Goal: Information Seeking & Learning: Learn about a topic

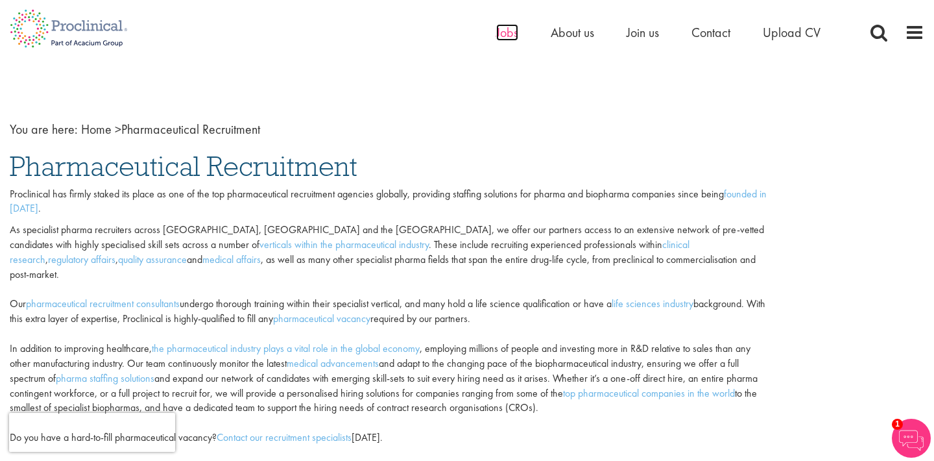
click at [516, 28] on span "Jobs" at bounding box center [507, 32] width 22 height 17
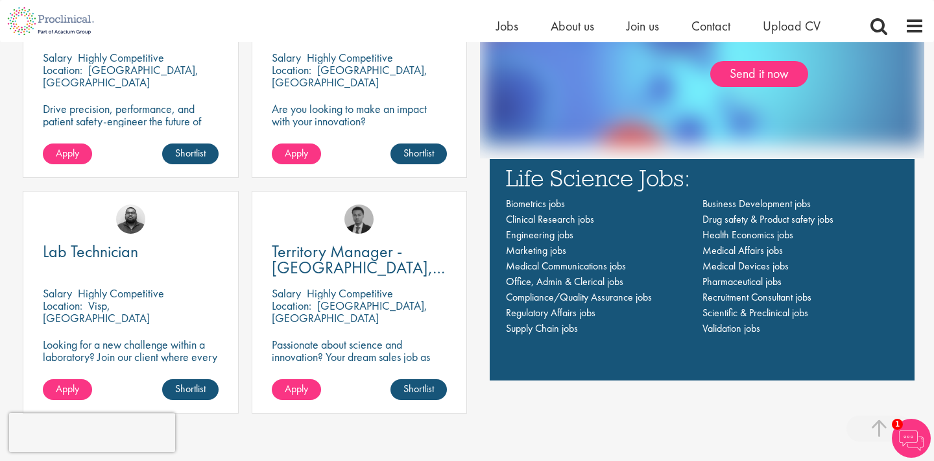
scroll to position [887, 0]
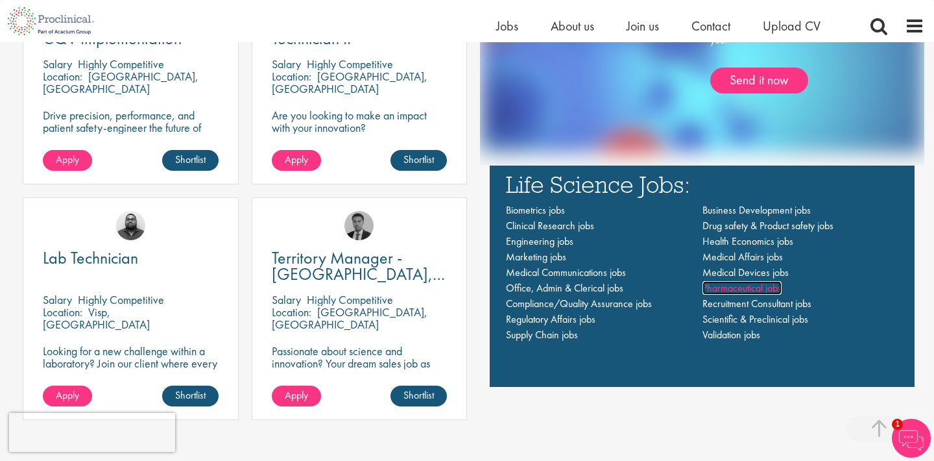
click at [746, 281] on span "Pharmaceutical jobs" at bounding box center [742, 288] width 79 height 14
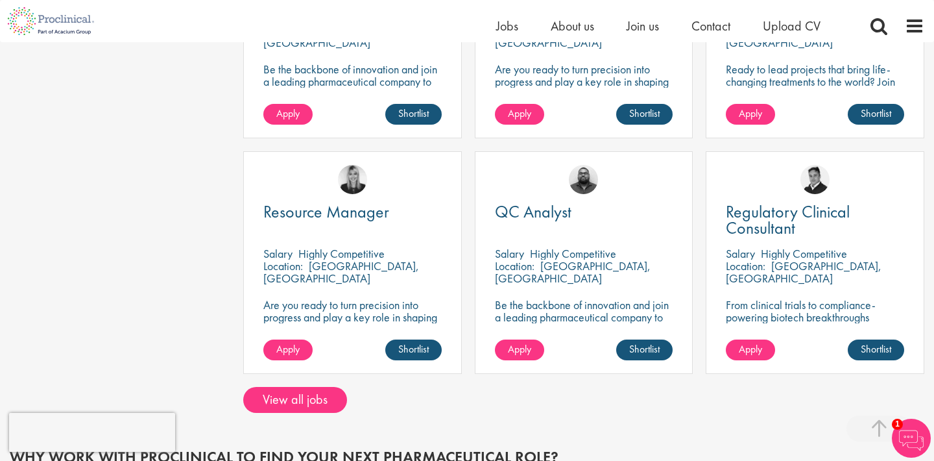
scroll to position [883, 0]
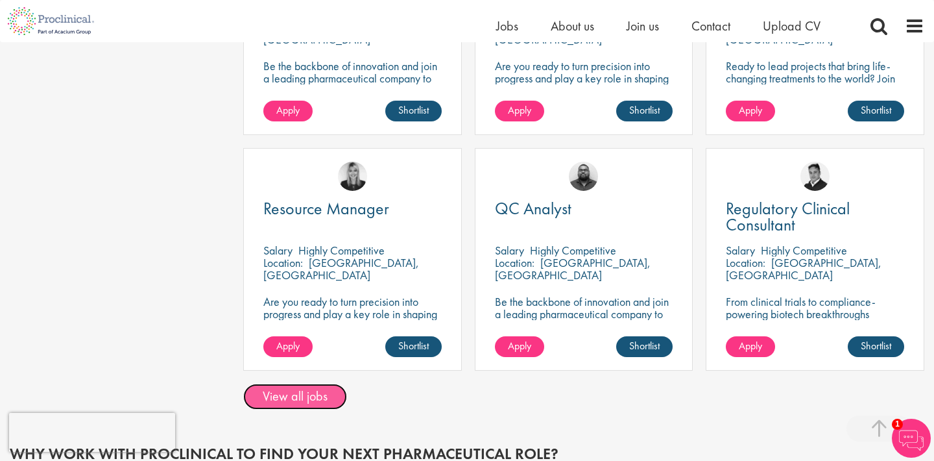
click at [311, 400] on link "View all jobs" at bounding box center [295, 397] width 104 height 26
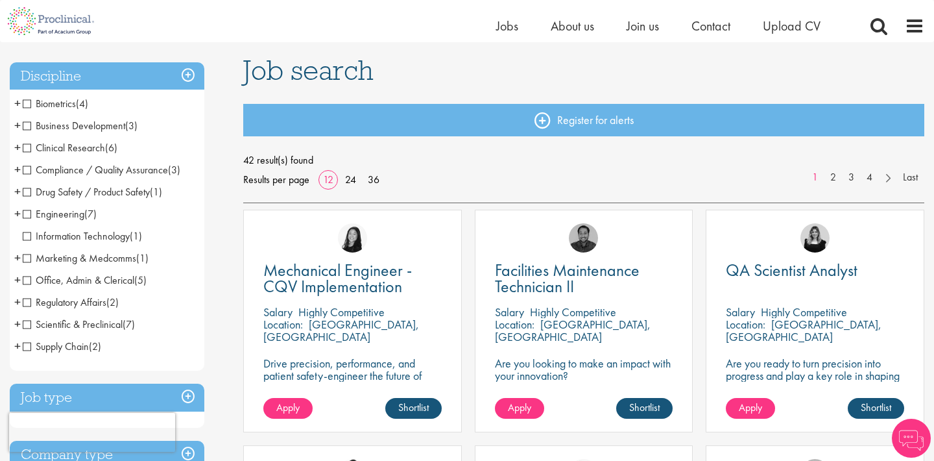
scroll to position [146, 0]
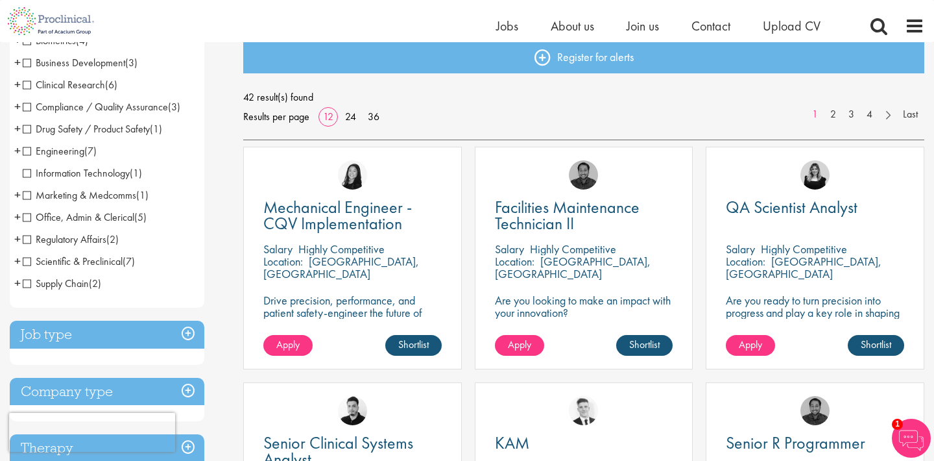
click at [30, 265] on span "Scientific & Preclinical" at bounding box center [73, 261] width 100 height 14
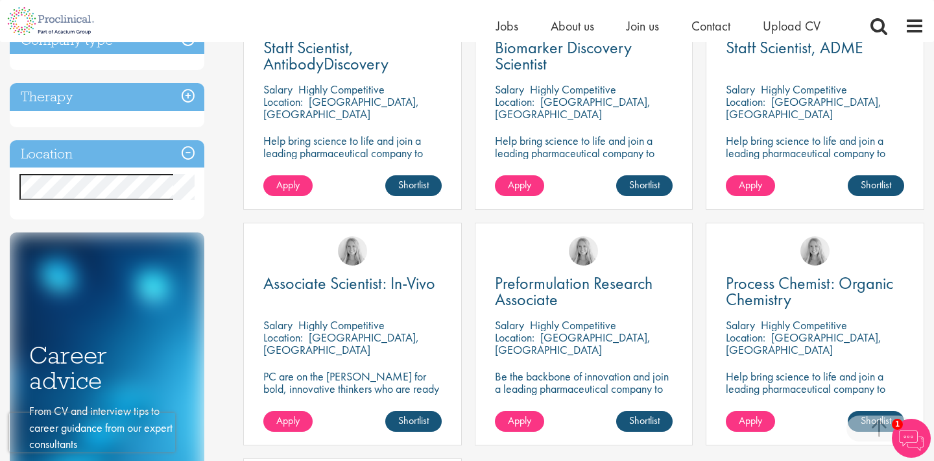
scroll to position [302, 0]
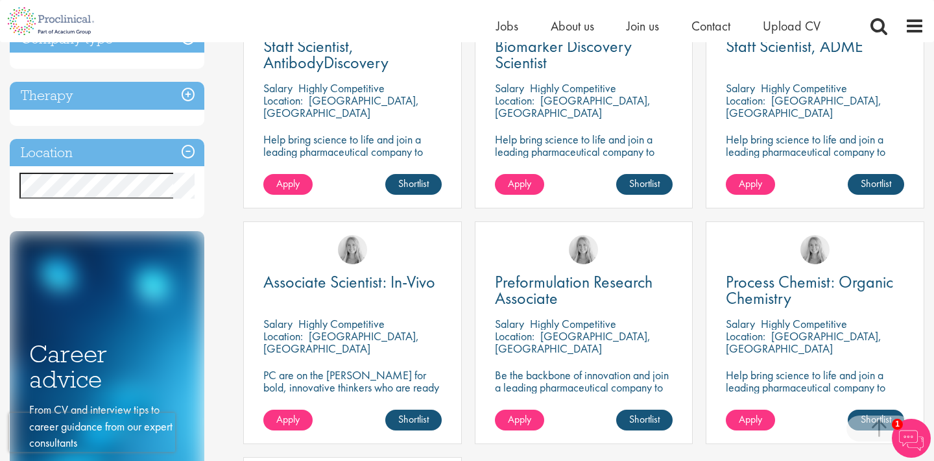
click at [918, 434] on img at bounding box center [911, 438] width 39 height 39
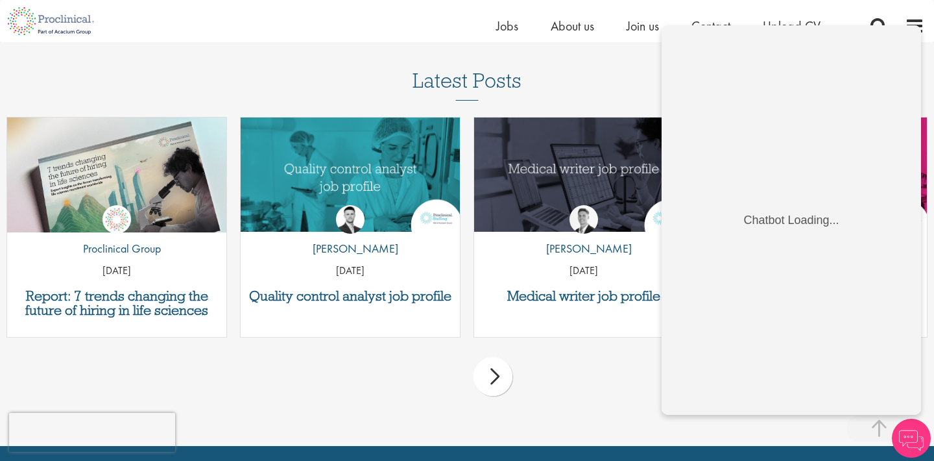
scroll to position [1057, 0]
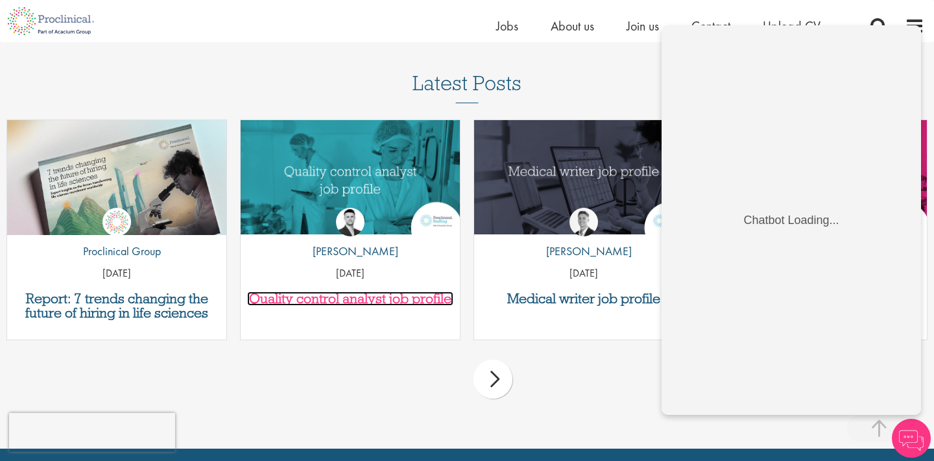
click at [403, 299] on h3 "Quality control analyst job profile" at bounding box center [350, 298] width 206 height 14
